Goal: Information Seeking & Learning: Learn about a topic

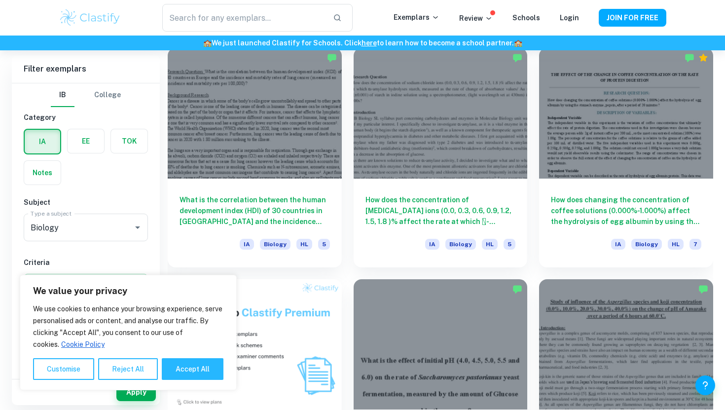
scroll to position [4407, 0]
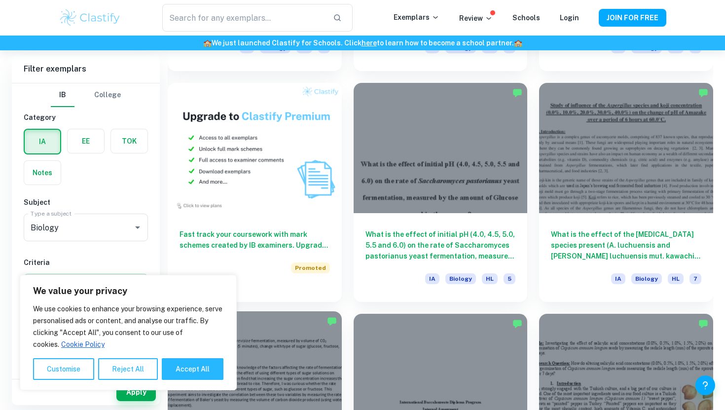
click at [177, 377] on button "Accept All" at bounding box center [193, 369] width 62 height 22
checkbox input "true"
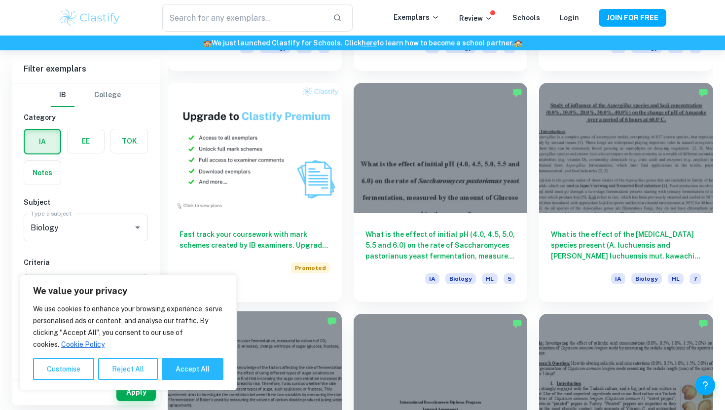
checkbox input "true"
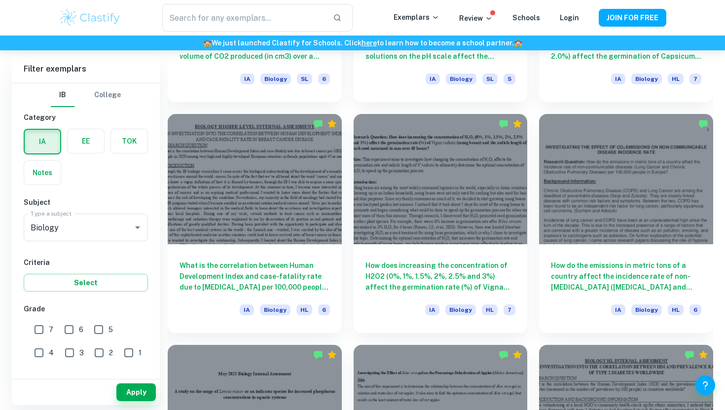
scroll to position [4794, 0]
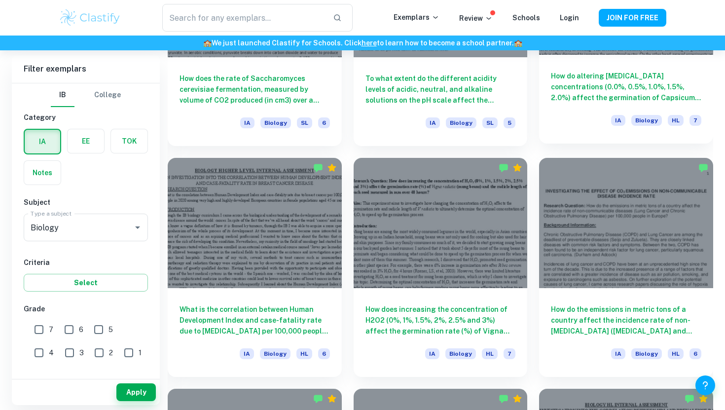
click at [578, 77] on h6 "How do altering salicylic acid concentrations (0.0%, 0.5%, 1.0%, 1.5%, 2.0%) af…" at bounding box center [626, 87] width 150 height 33
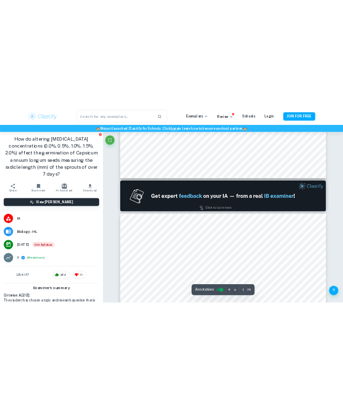
scroll to position [540, 0]
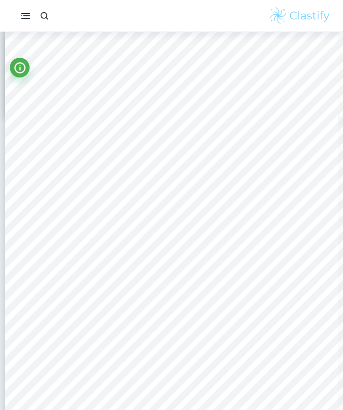
type input "2"
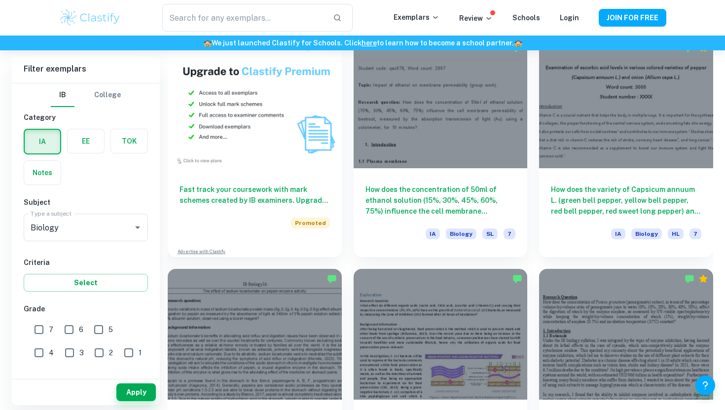
scroll to position [771, 0]
